Goal: Communication & Community: Answer question/provide support

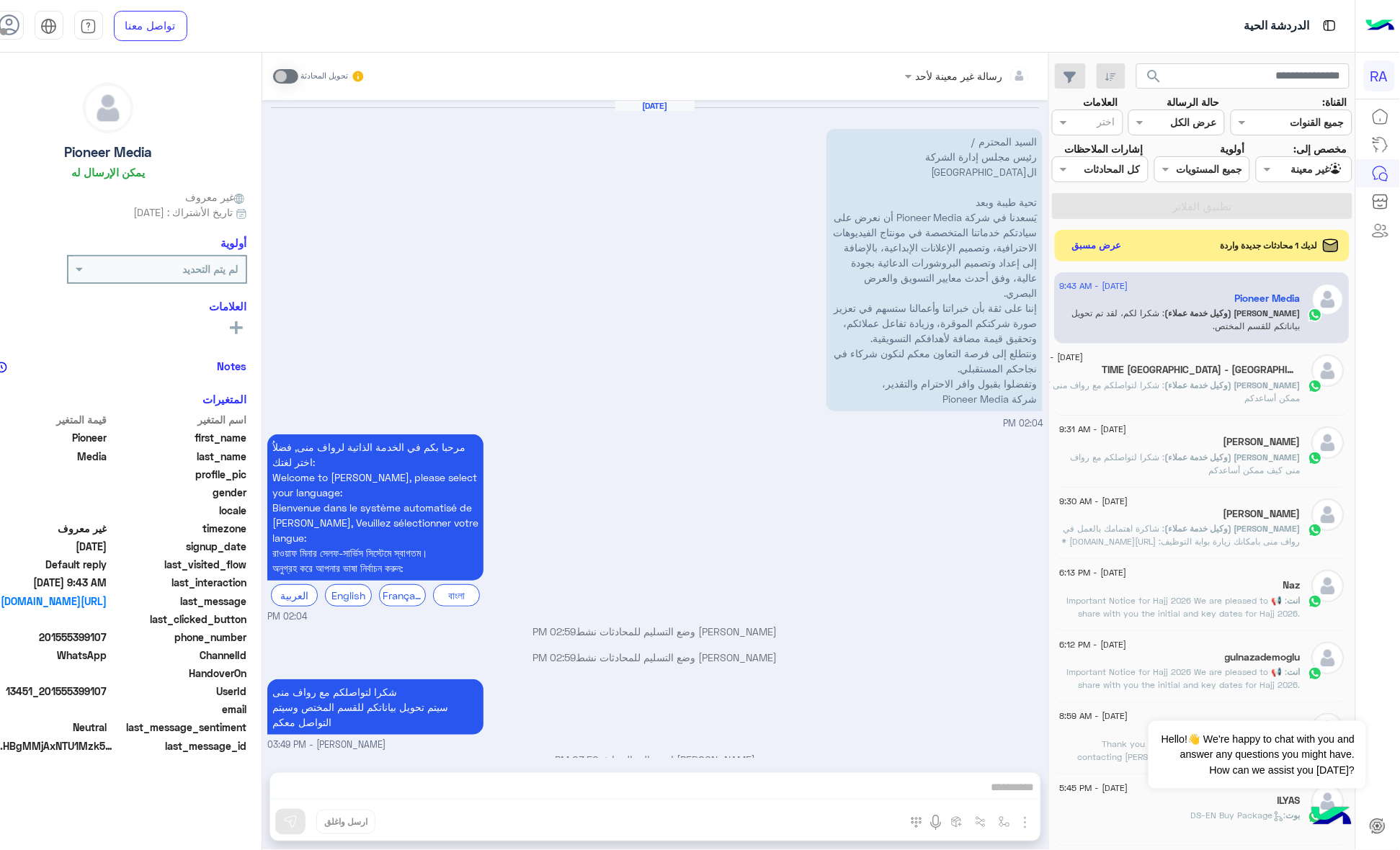
scroll to position [638, 0]
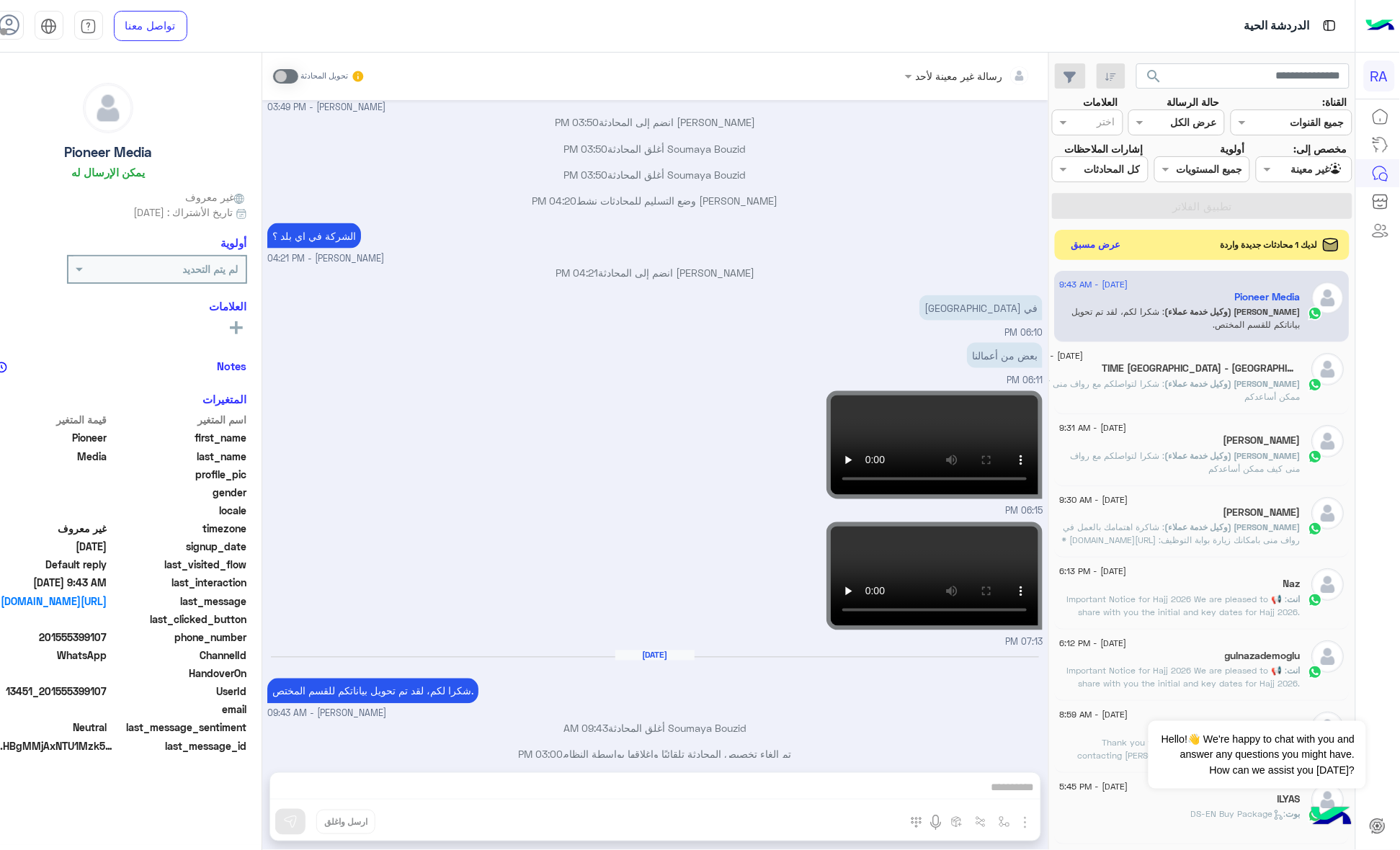
click at [1118, 245] on button "عرض مسبق" at bounding box center [1095, 244] width 61 height 19
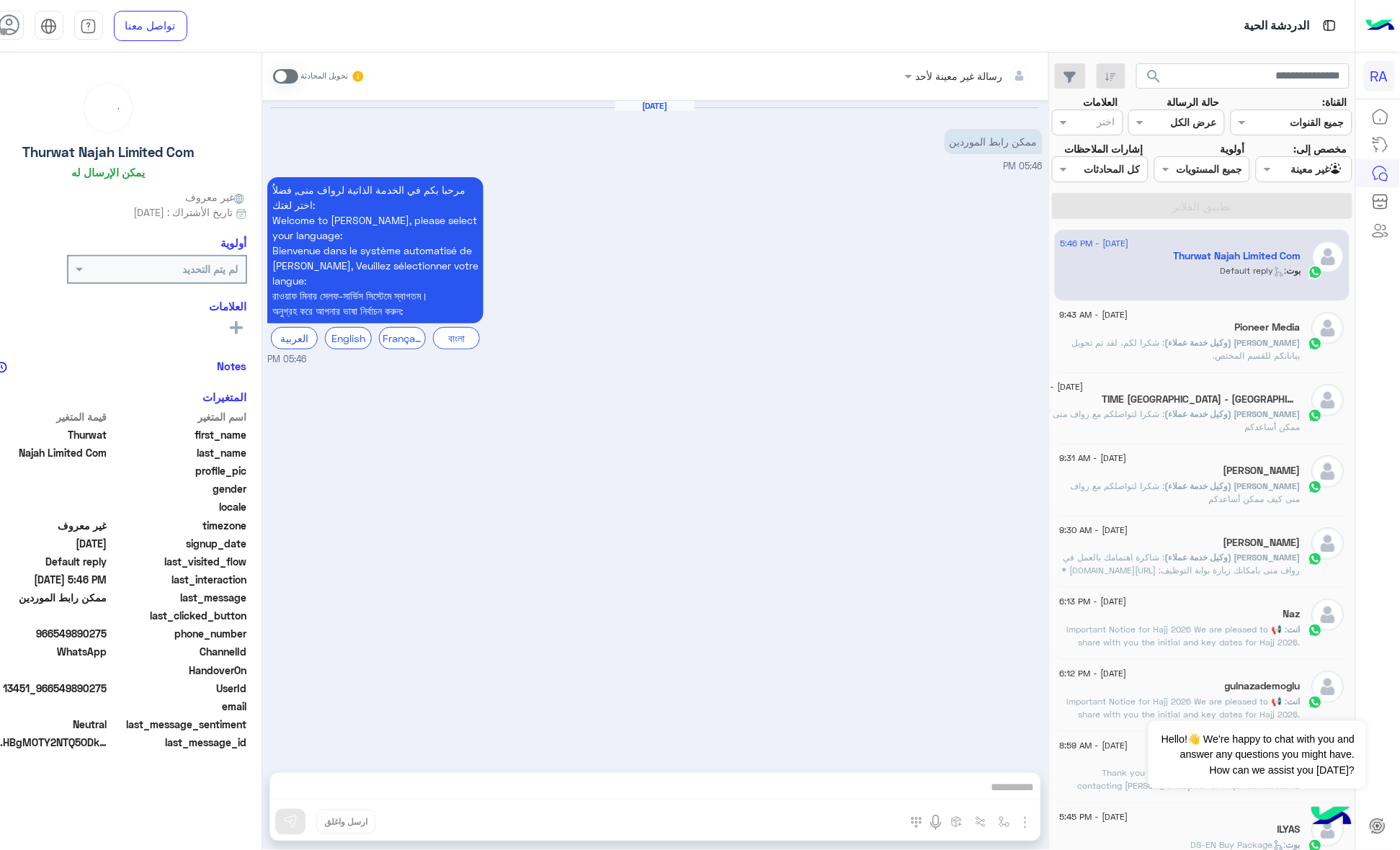
click at [315, 69] on div "رسالة غير معينة لأحد تحويل المحادثة" at bounding box center [655, 76] width 786 height 47
click at [298, 77] on span at bounding box center [286, 76] width 25 height 14
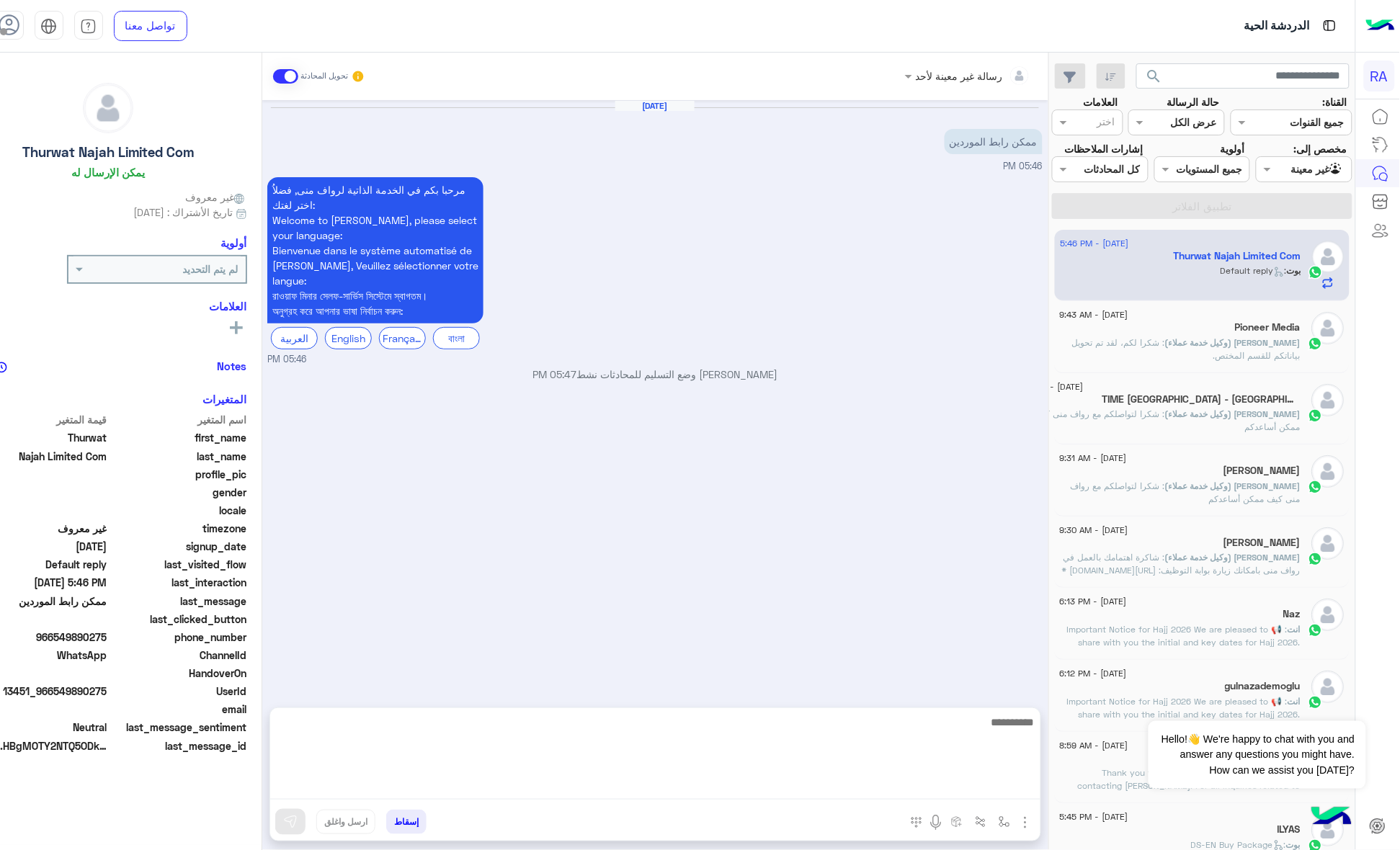
click at [532, 785] on textarea at bounding box center [655, 756] width 770 height 87
paste textarea "**********"
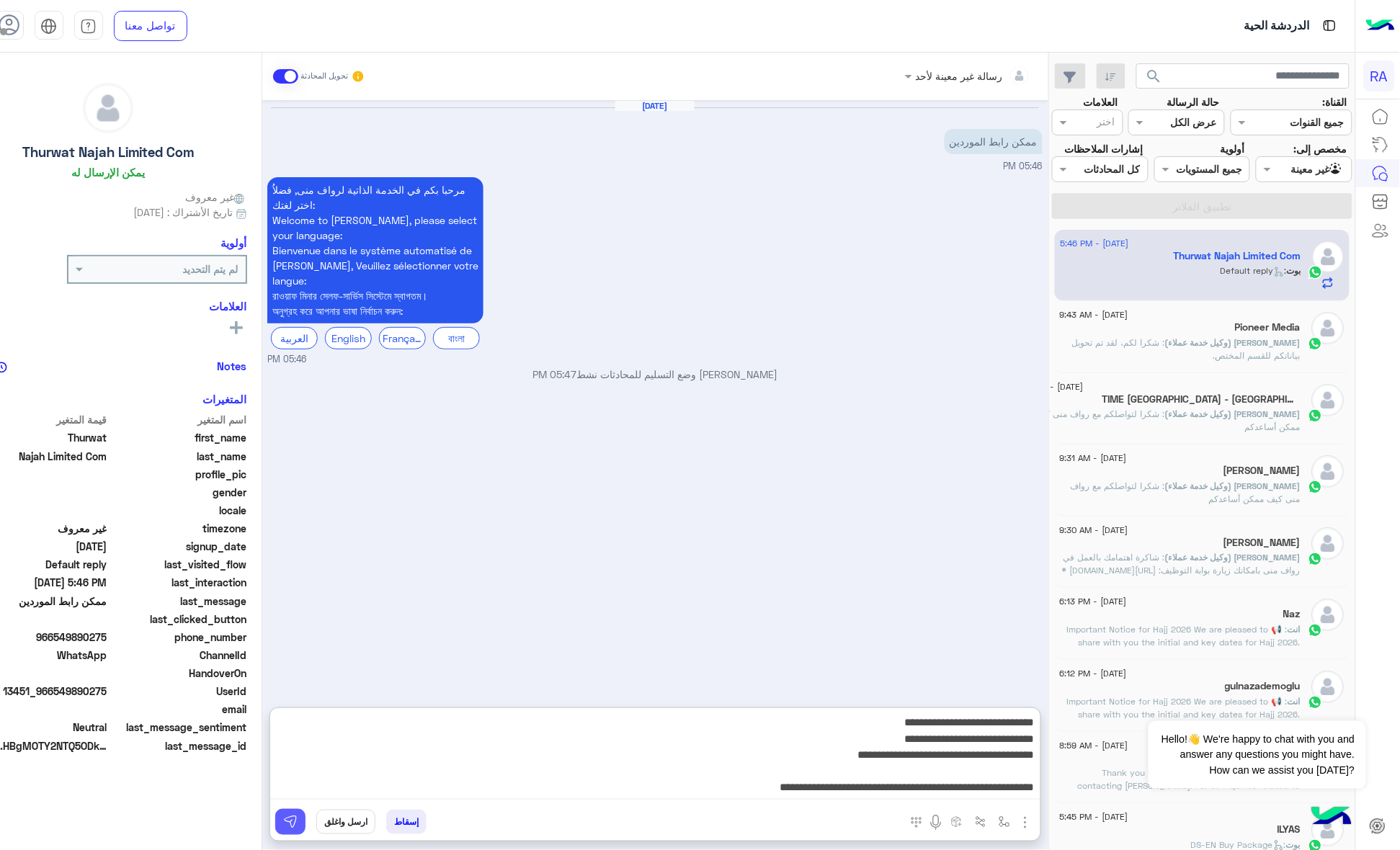
type textarea "**********"
click at [306, 831] on button at bounding box center [289, 822] width 30 height 26
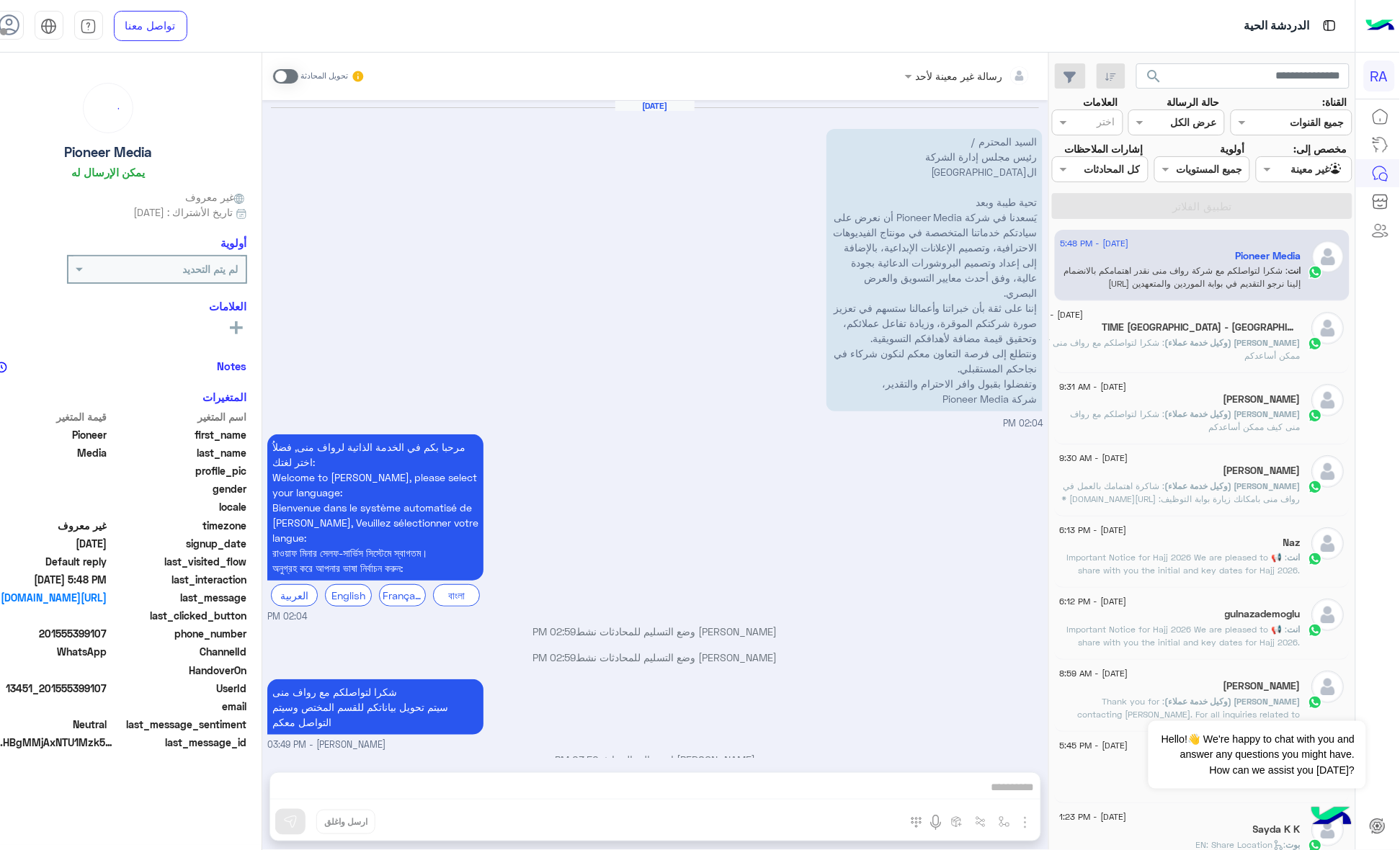
scroll to position [638, 0]
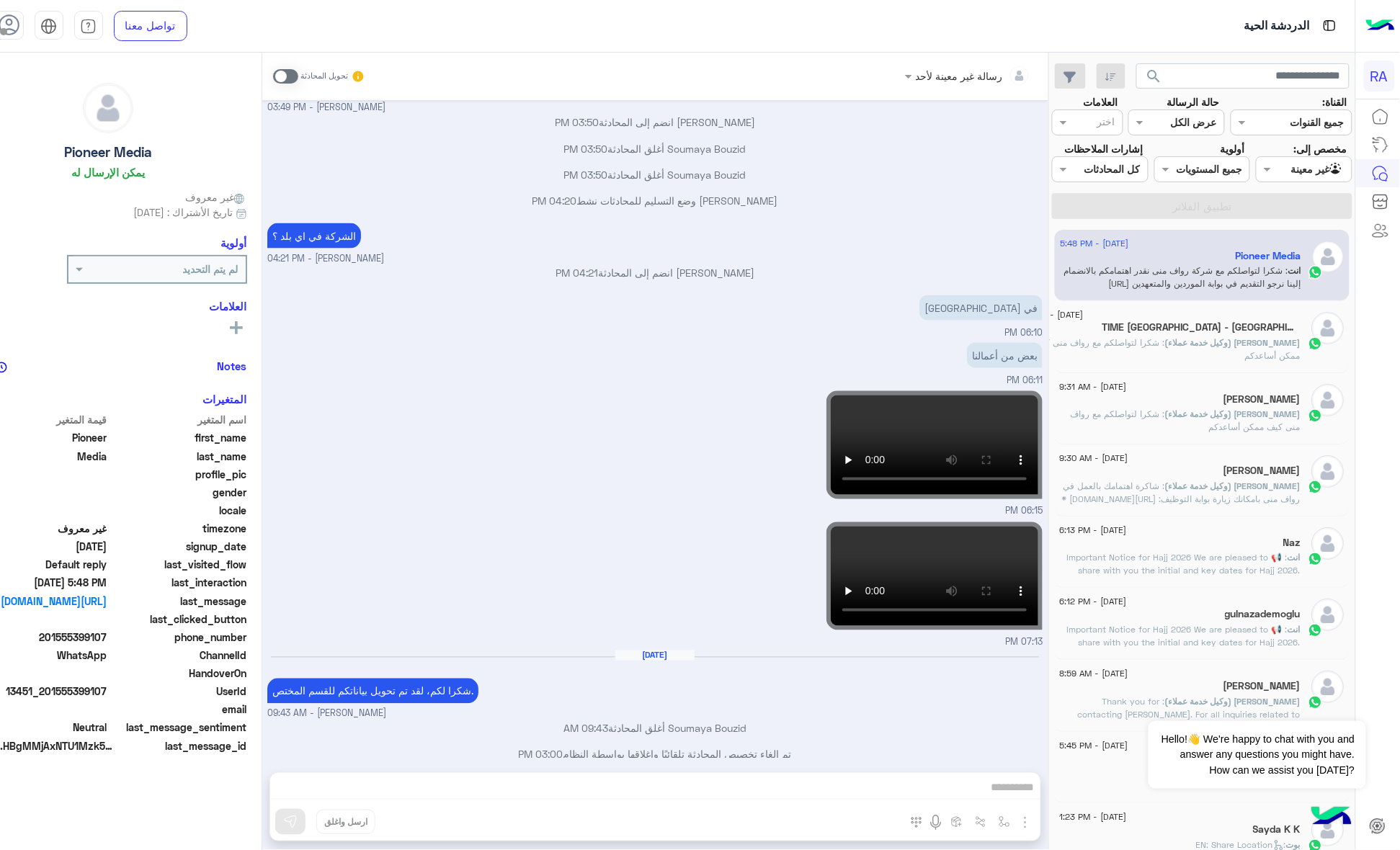
click at [1293, 178] on div "Agent Filter غير معينة" at bounding box center [1304, 169] width 96 height 26
click at [1304, 260] on div "الوارد لديك" at bounding box center [1311, 253] width 81 height 28
click at [1301, 218] on button "تطبيق الفلاتر" at bounding box center [1201, 206] width 300 height 26
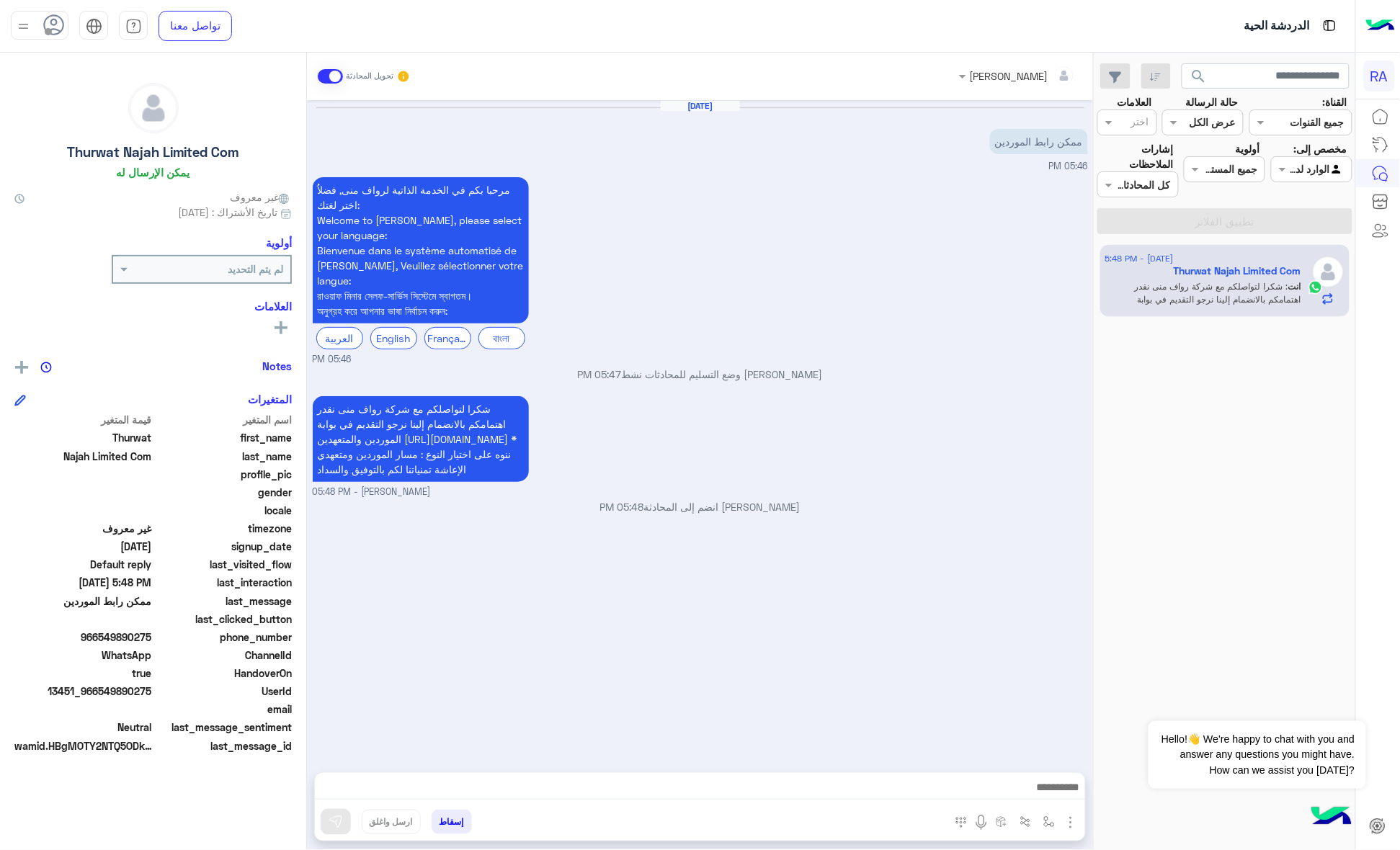
click at [325, 70] on span at bounding box center [330, 76] width 25 height 14
click at [1274, 169] on span at bounding box center [1280, 169] width 18 height 15
click at [1294, 223] on b "غير معينة" at bounding box center [1311, 225] width 39 height 13
click at [1294, 223] on button "تطبيق الفلاتر" at bounding box center [1224, 221] width 255 height 26
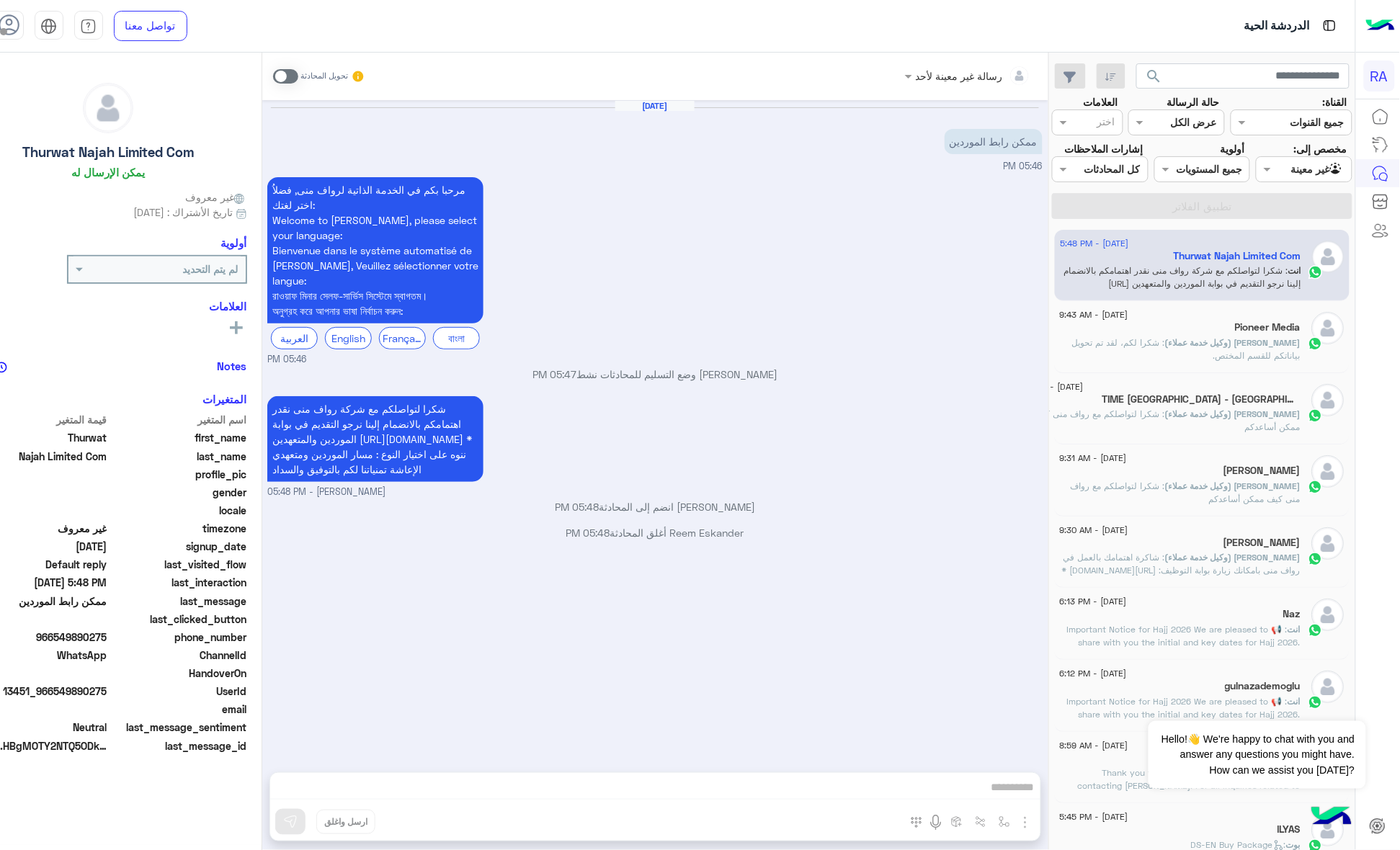
click at [758, 514] on p "[PERSON_NAME] انضم إلى المحادثة 05:48 PM" at bounding box center [655, 507] width 776 height 15
click at [748, 551] on div "Reem Eskander أغلق المحادثة 05:48 PM" at bounding box center [655, 537] width 776 height 26
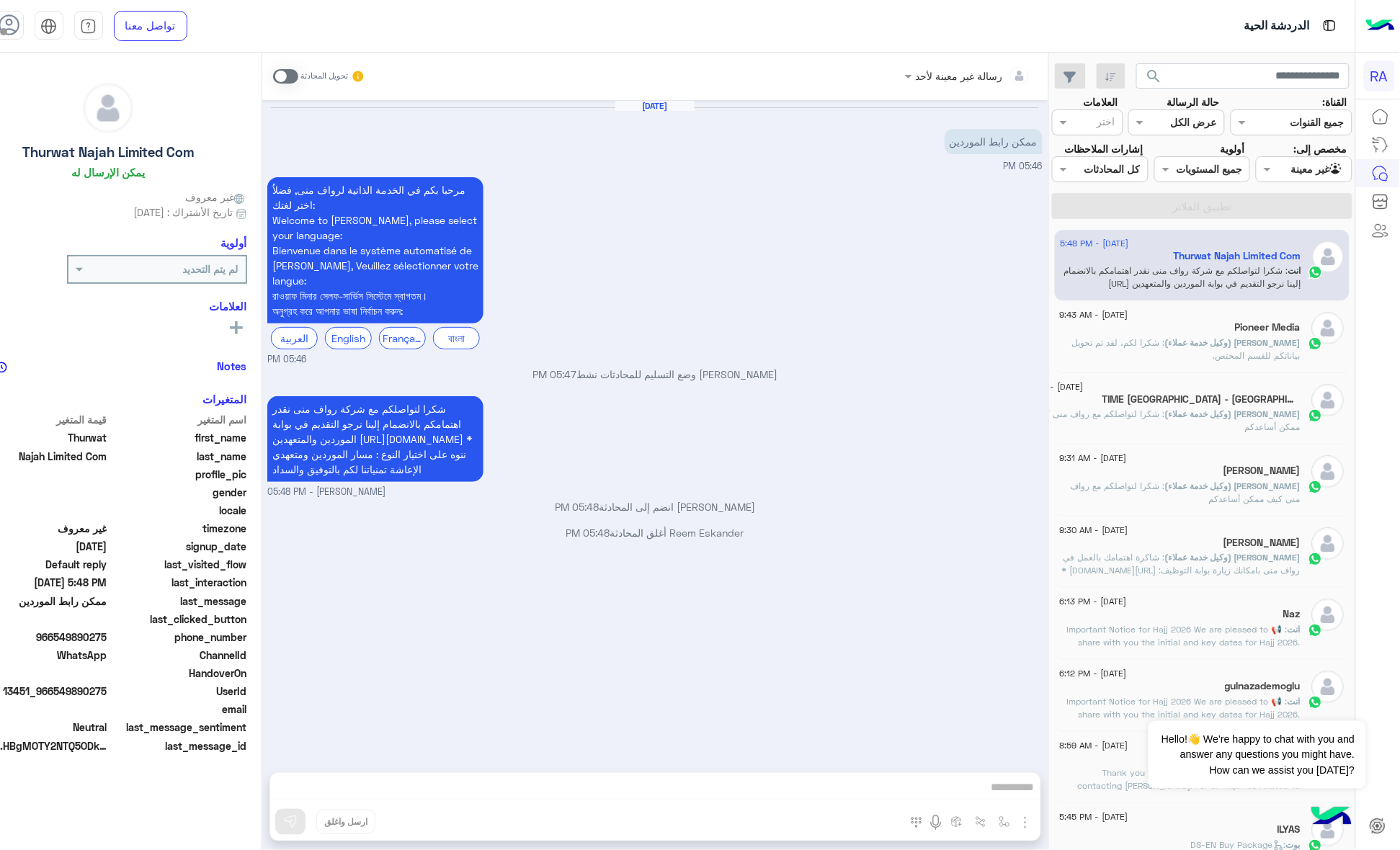
click at [751, 540] on p "Reem Eskander أغلق المحادثة 05:48 PM" at bounding box center [655, 533] width 776 height 15
